Goal: Information Seeking & Learning: Learn about a topic

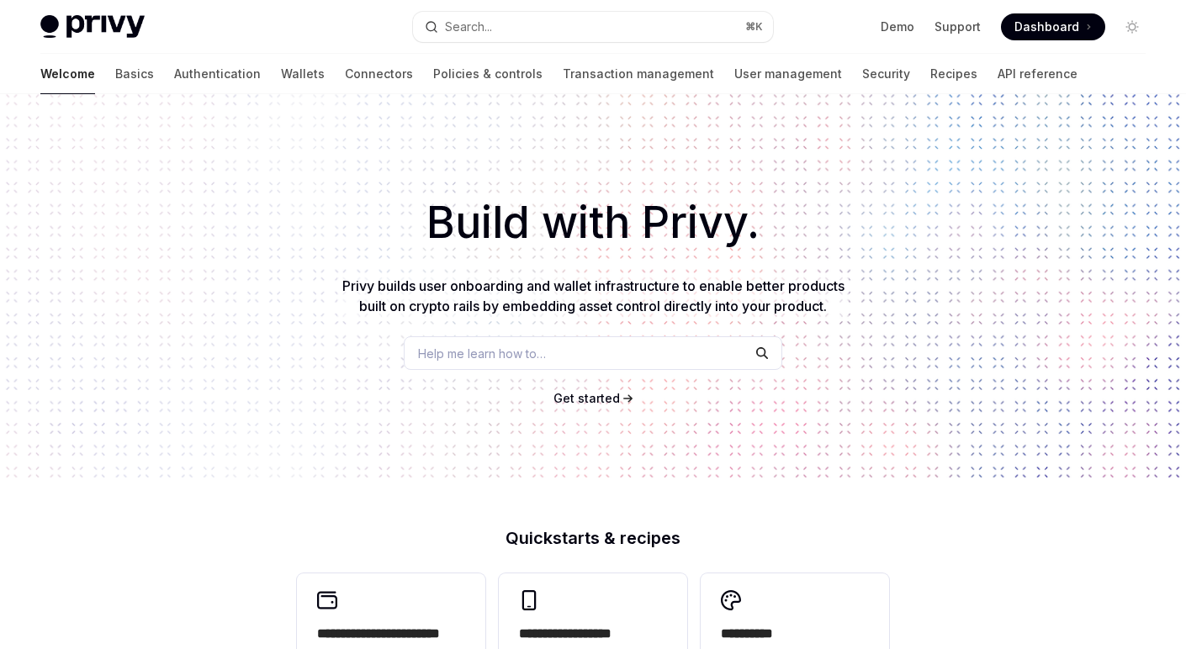
click at [575, 395] on span "Get started" at bounding box center [587, 398] width 66 height 14
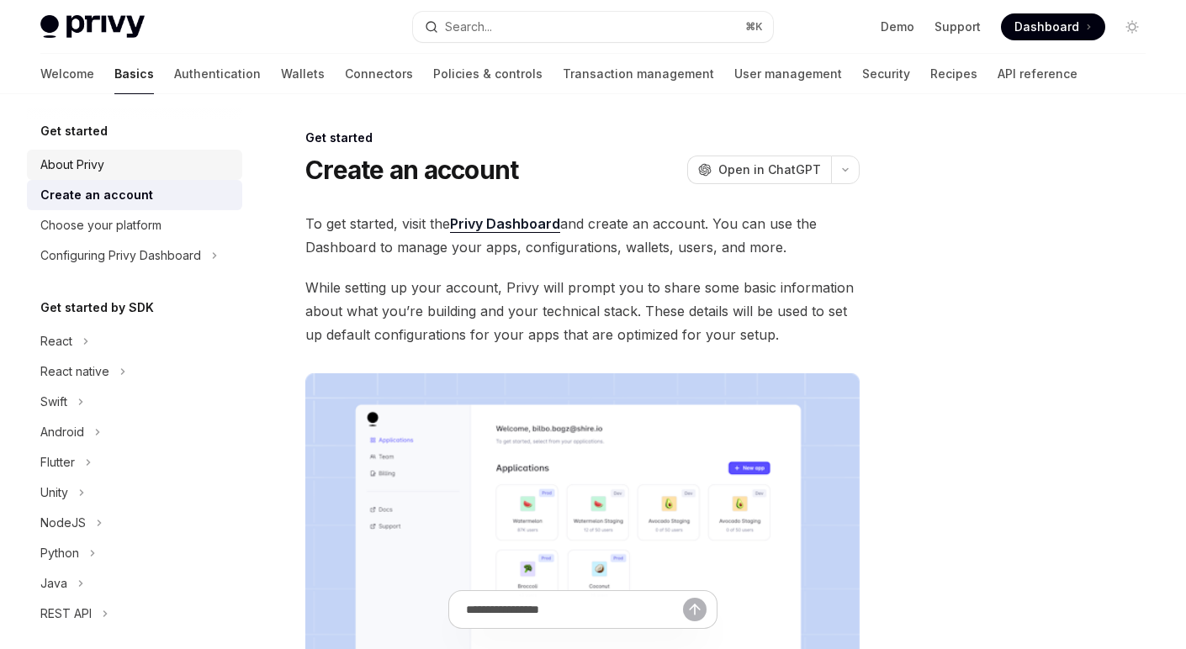
click at [122, 152] on link "About Privy" at bounding box center [134, 165] width 215 height 30
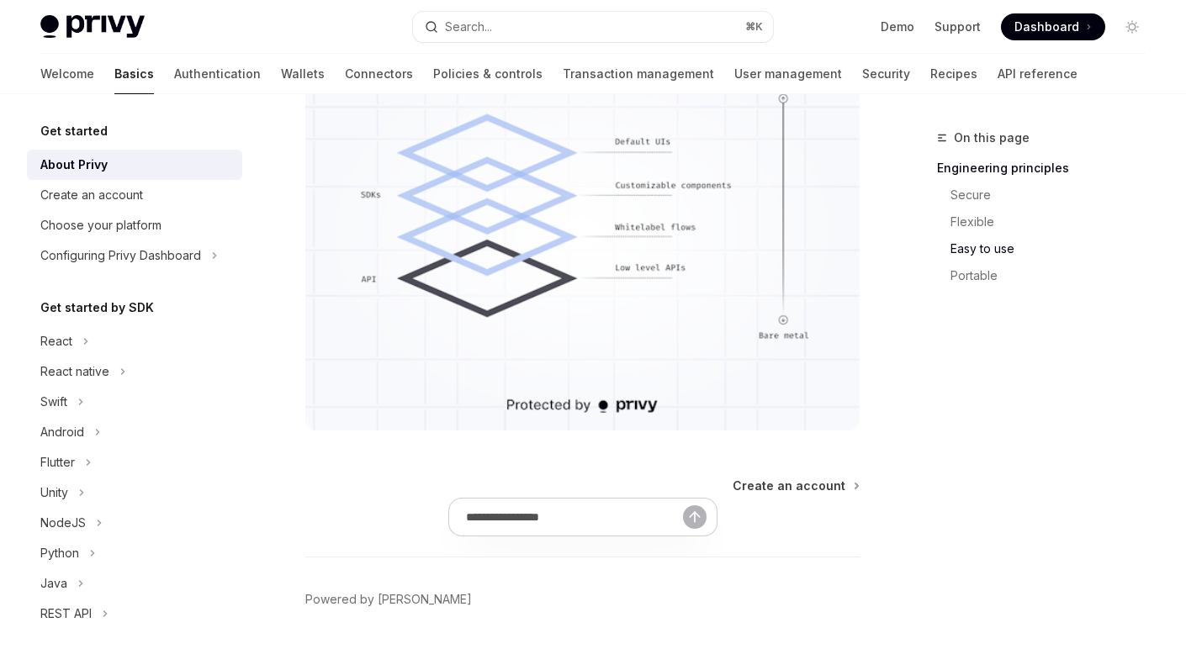
scroll to position [1582, 0]
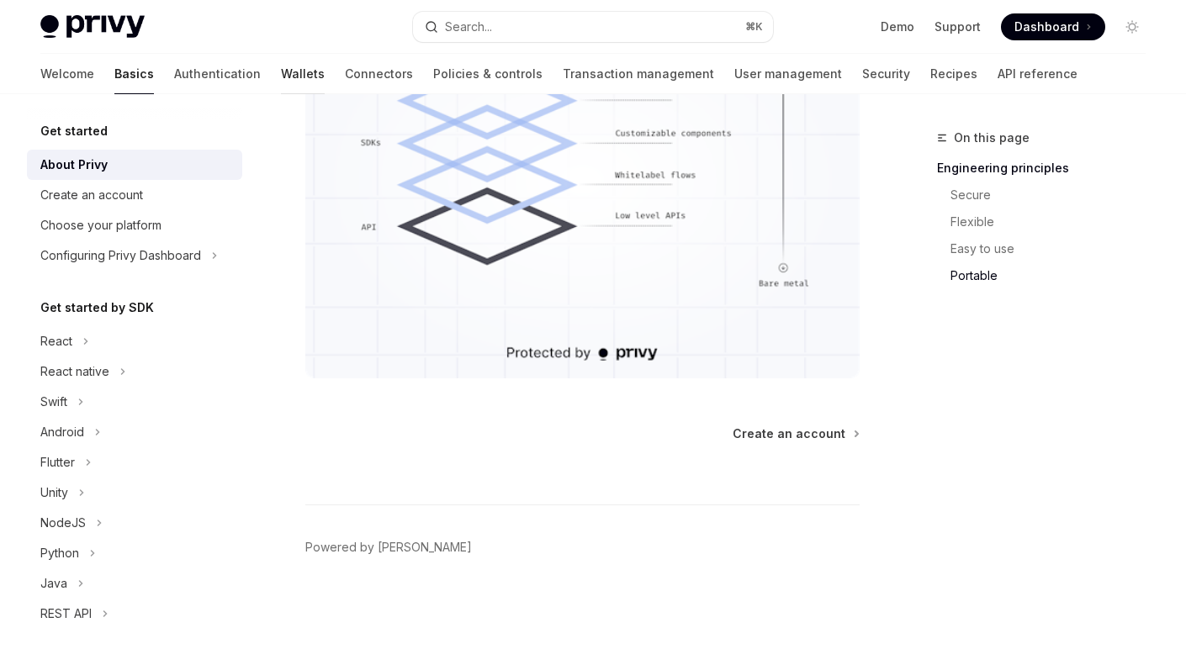
click at [281, 75] on link "Wallets" at bounding box center [303, 74] width 44 height 40
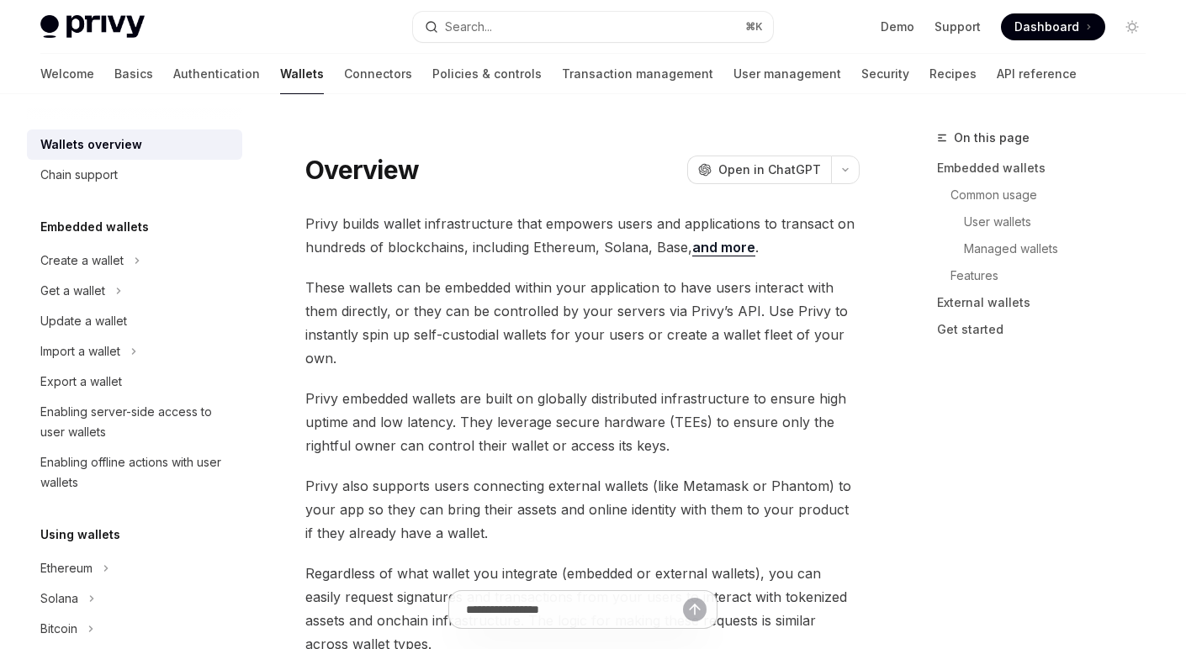
type textarea "*"
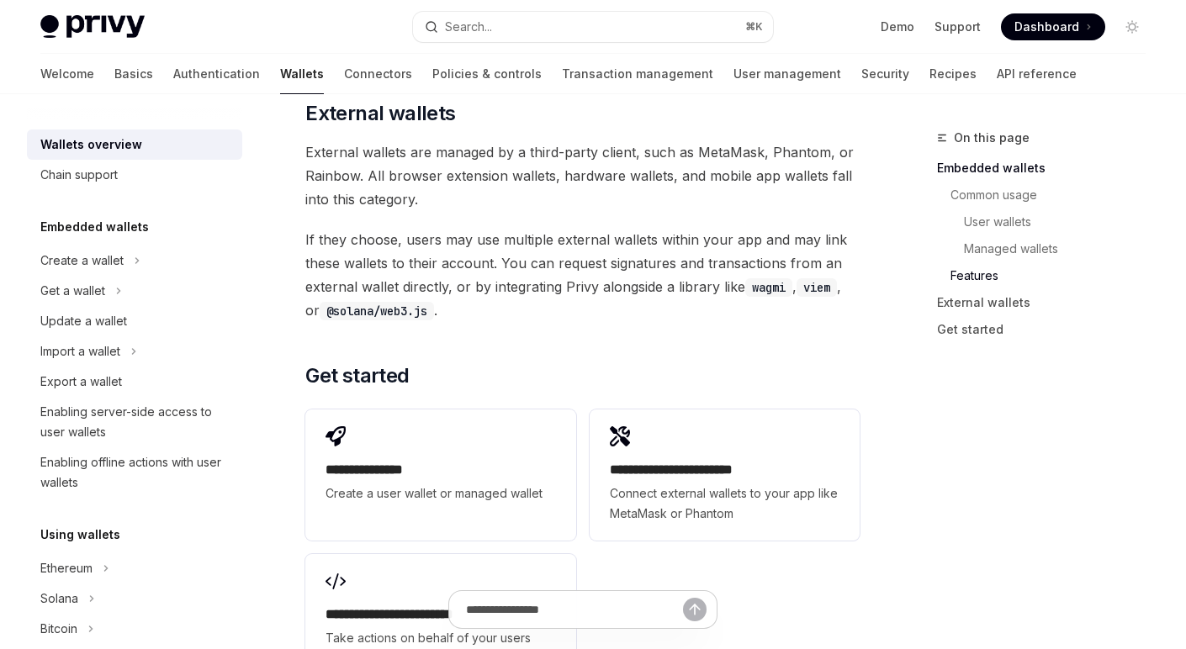
scroll to position [2695, 0]
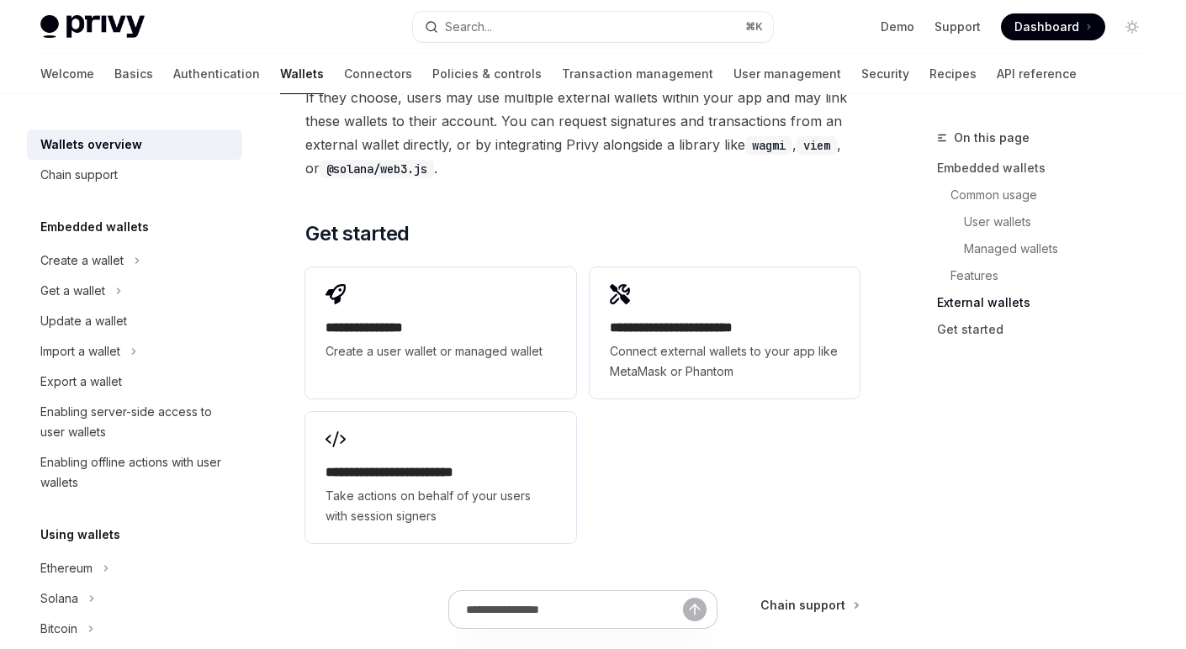
scroll to position [2764, 0]
